Goal: Find specific page/section: Find specific page/section

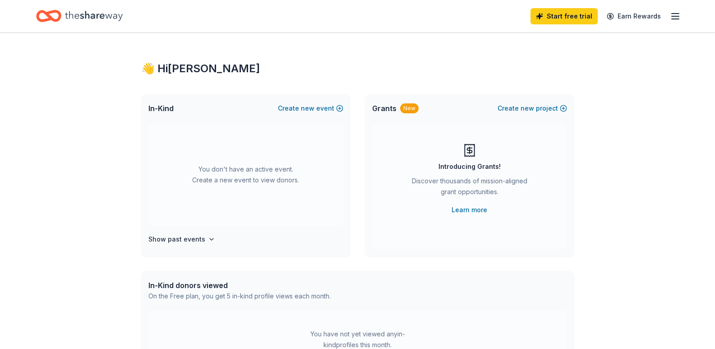
click at [108, 16] on icon "Home" at bounding box center [94, 16] width 58 height 10
click at [89, 18] on icon "Home" at bounding box center [94, 16] width 58 height 10
click at [92, 15] on icon "Home" at bounding box center [94, 16] width 58 height 18
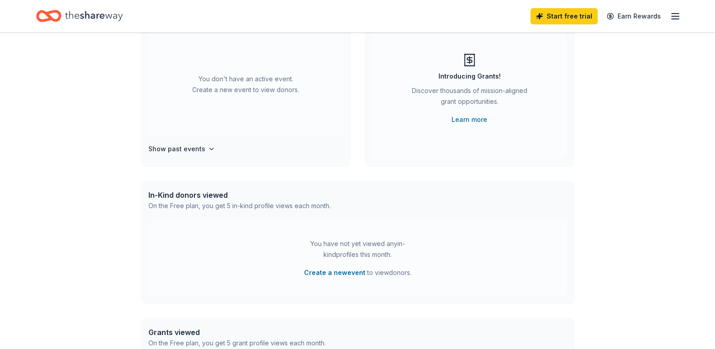
scroll to position [45, 0]
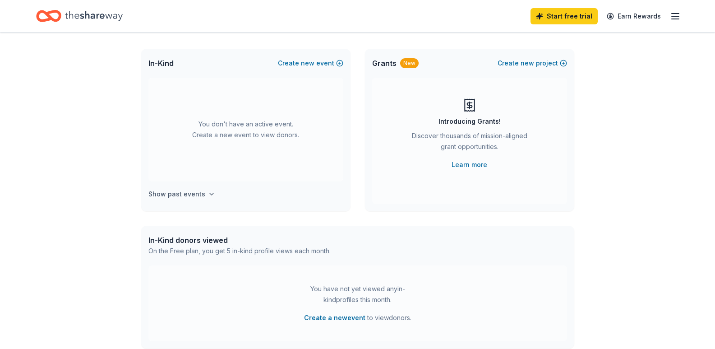
click at [199, 192] on h4 "Show past events" at bounding box center [176, 194] width 57 height 11
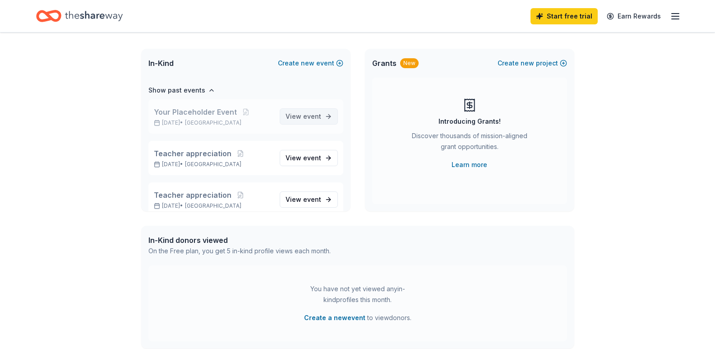
click at [303, 117] on span "event" at bounding box center [312, 116] width 18 height 8
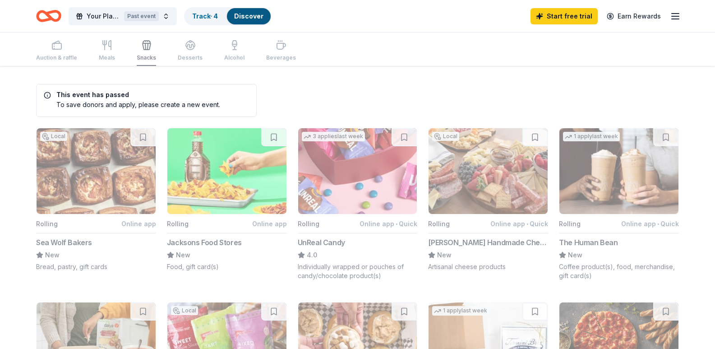
click at [110, 51] on div "Auction & raffle Meals Snacks Desserts Alcohol Beverages" at bounding box center [166, 51] width 260 height 30
click at [103, 46] on div "Auction & raffle Meals Snacks Desserts Alcohol Beverages" at bounding box center [166, 51] width 260 height 30
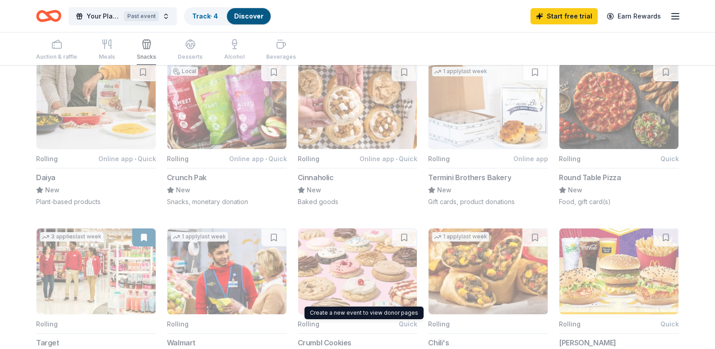
scroll to position [104, 0]
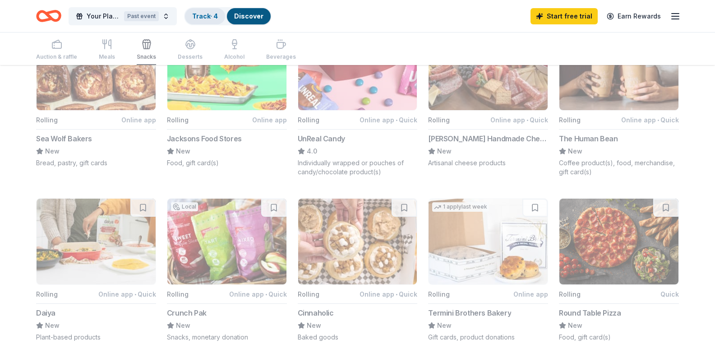
click at [204, 19] on link "Track · 4" at bounding box center [205, 16] width 26 height 8
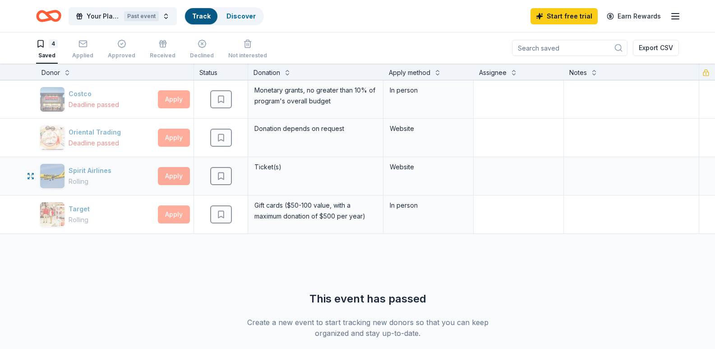
scroll to position [0, 0]
click at [329, 40] on div "4 Saved Applied Approved Received Declined Not interested Export CSV" at bounding box center [357, 48] width 643 height 32
